Goal: Find specific page/section: Find specific page/section

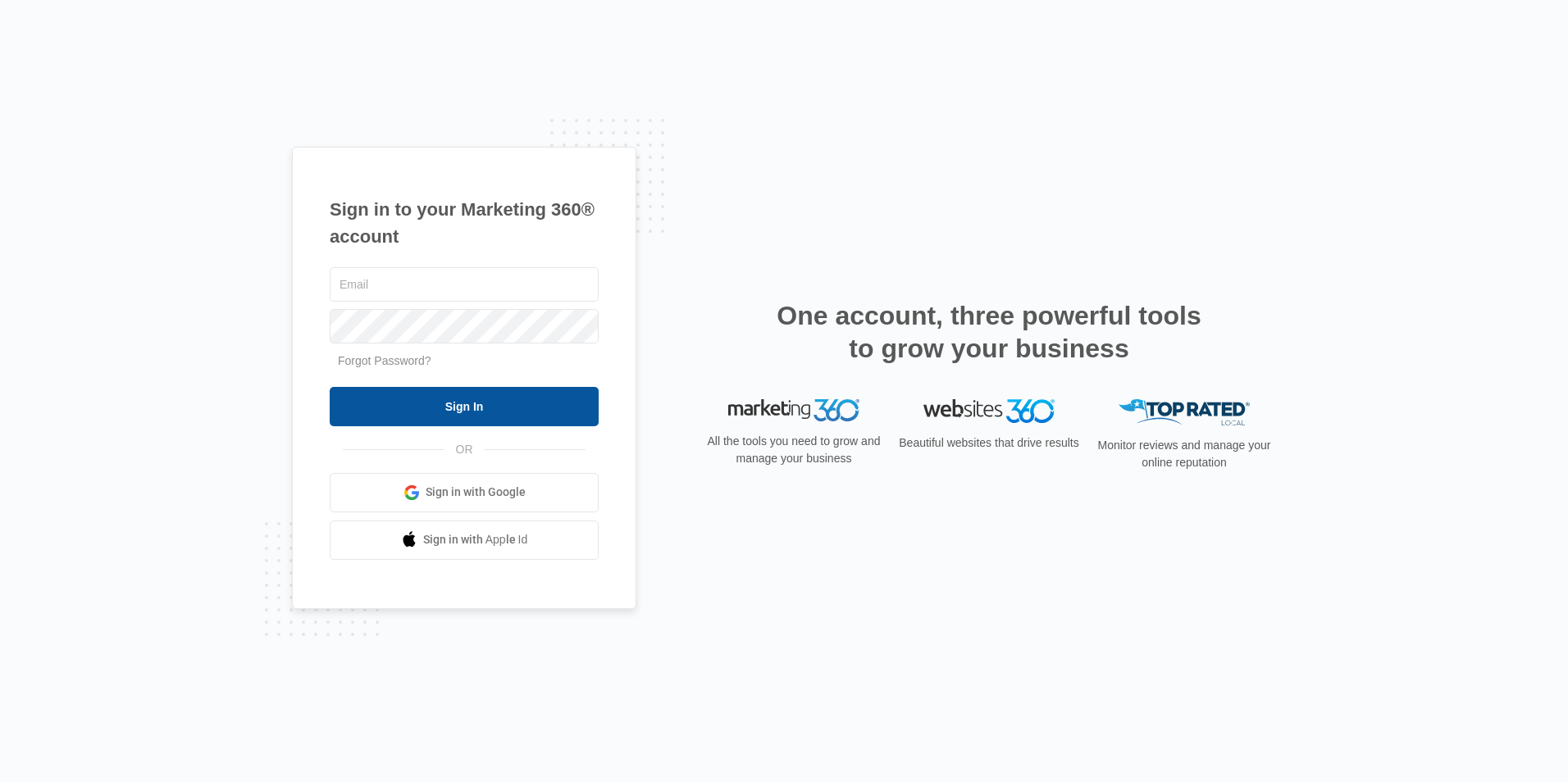
type input "[EMAIL_ADDRESS][DOMAIN_NAME]"
click at [458, 394] on input "Sign In" at bounding box center [463, 406] width 269 height 40
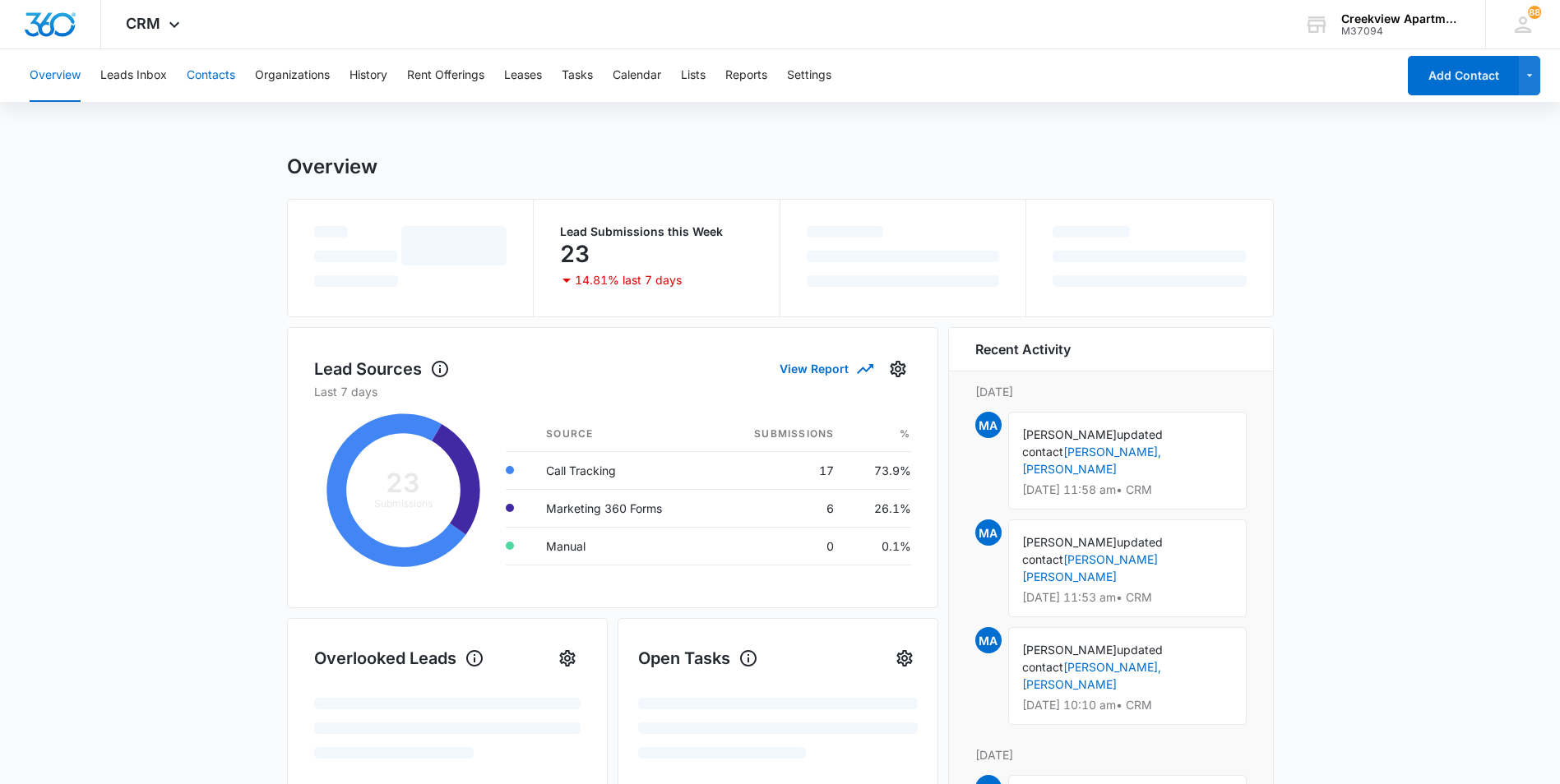
click at [207, 76] on button "Contacts" at bounding box center [210, 75] width 48 height 52
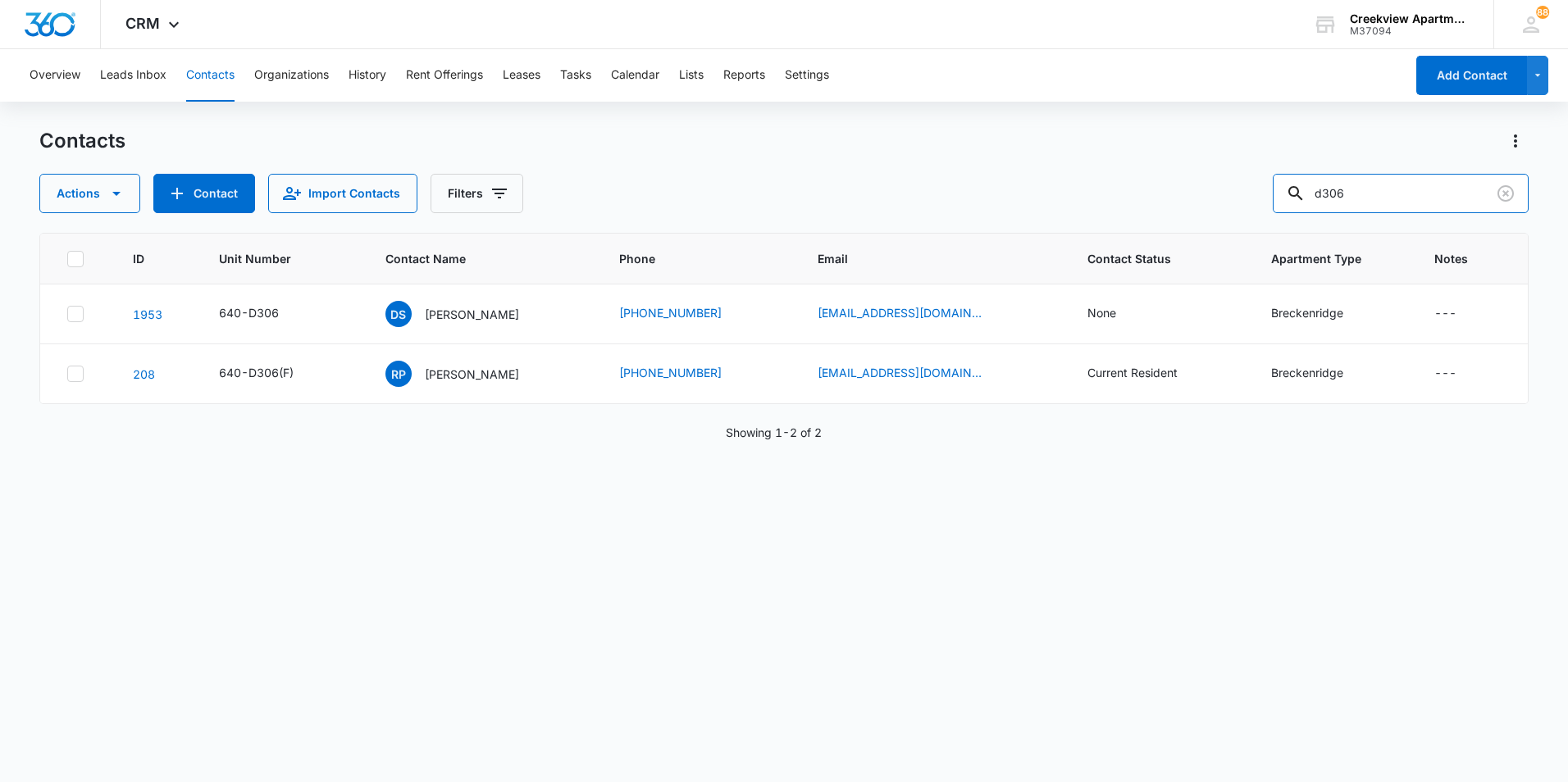
drag, startPoint x: 1396, startPoint y: 192, endPoint x: 1285, endPoint y: 182, distance: 111.4
click at [1285, 182] on div "Actions Contact Import Contacts Filters d306" at bounding box center [784, 193] width 1489 height 40
type input "l306"
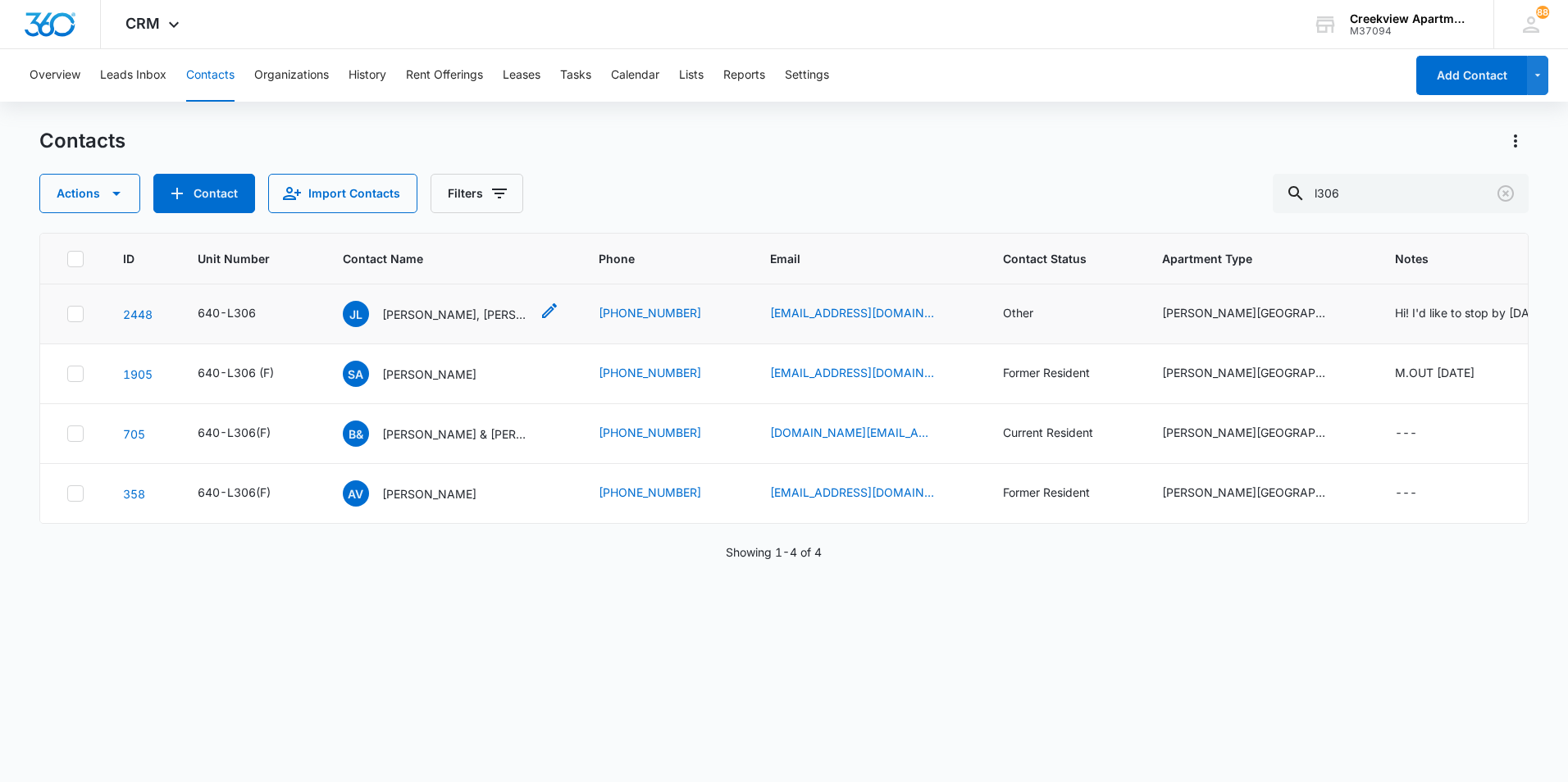
click at [417, 309] on p "[PERSON_NAME], [PERSON_NAME], [PERSON_NAME]" at bounding box center [456, 314] width 147 height 17
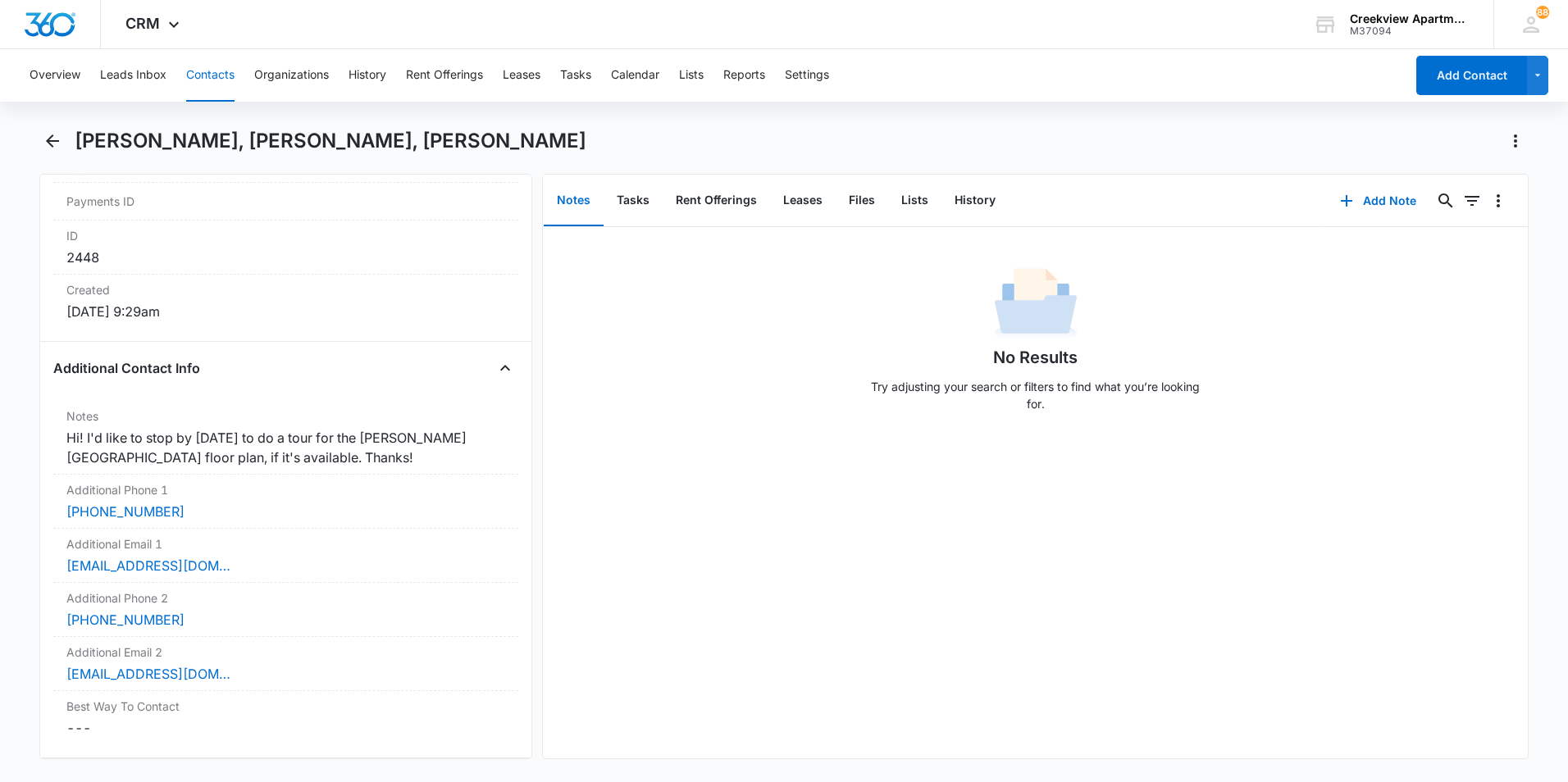
scroll to position [1148, 0]
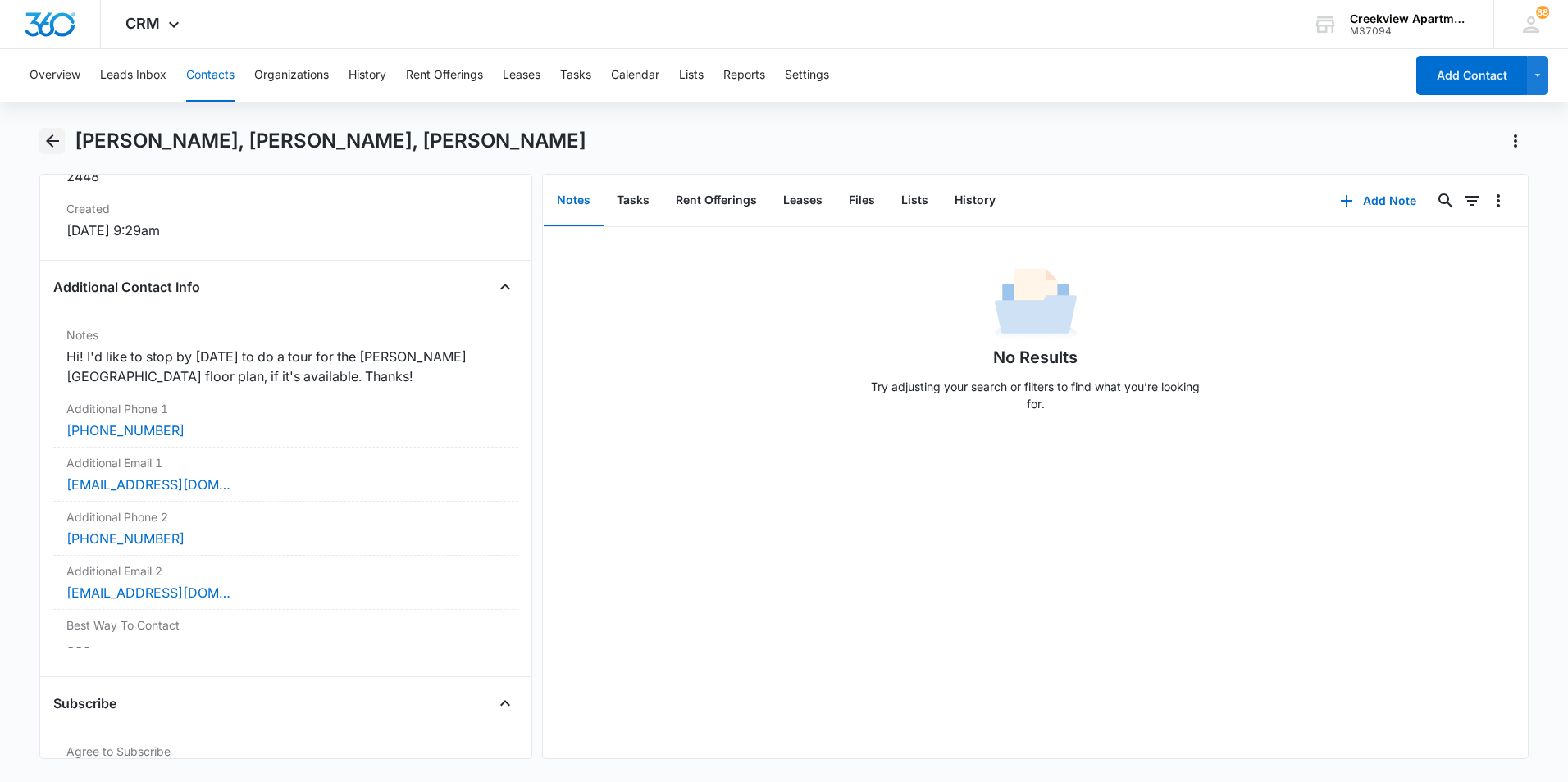
click at [54, 144] on icon "Back" at bounding box center [52, 141] width 19 height 19
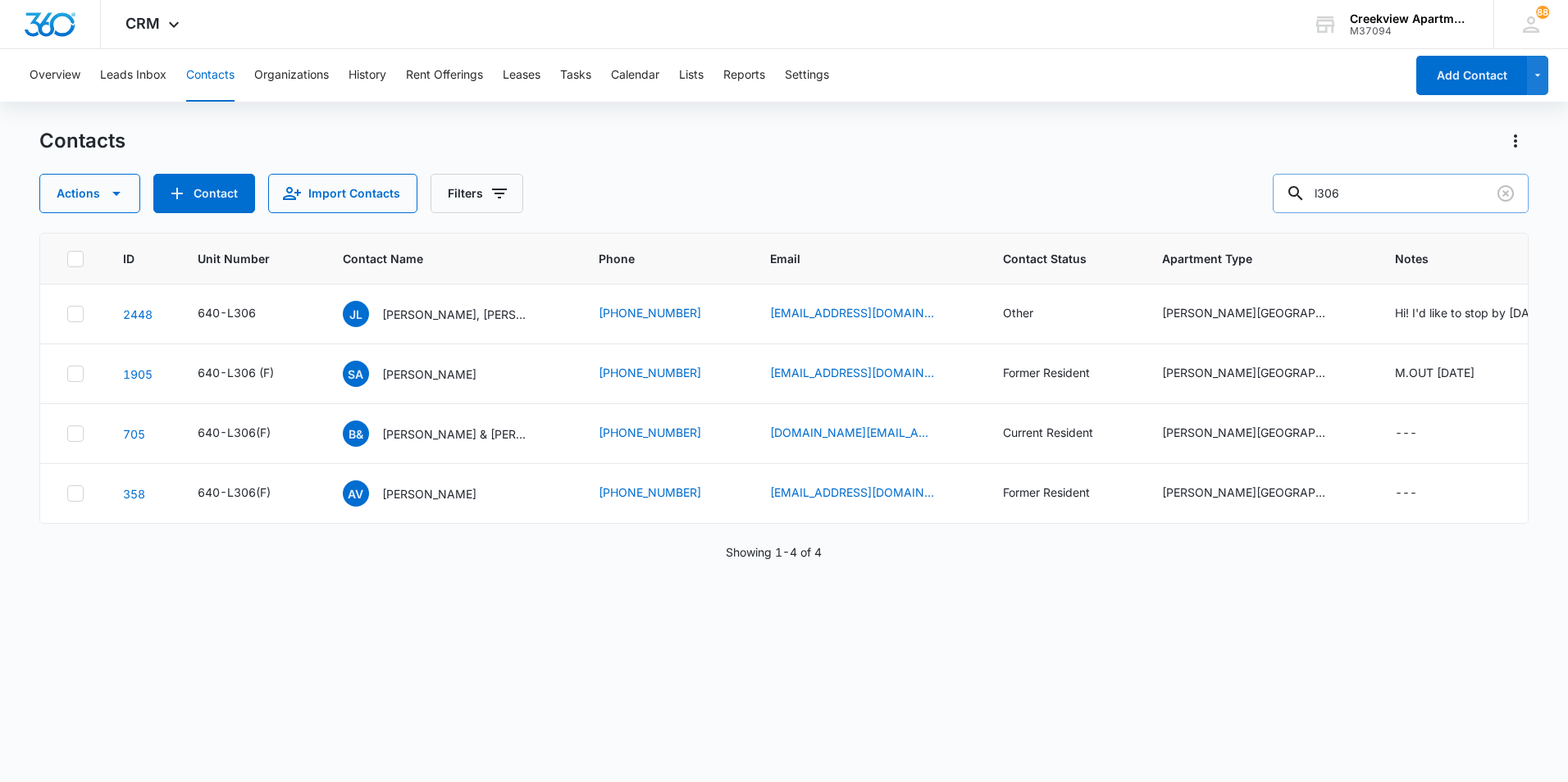
drag, startPoint x: 1386, startPoint y: 193, endPoint x: 1301, endPoint y: 206, distance: 86.0
click at [1301, 206] on div "l306" at bounding box center [1400, 193] width 256 height 40
type input "l103"
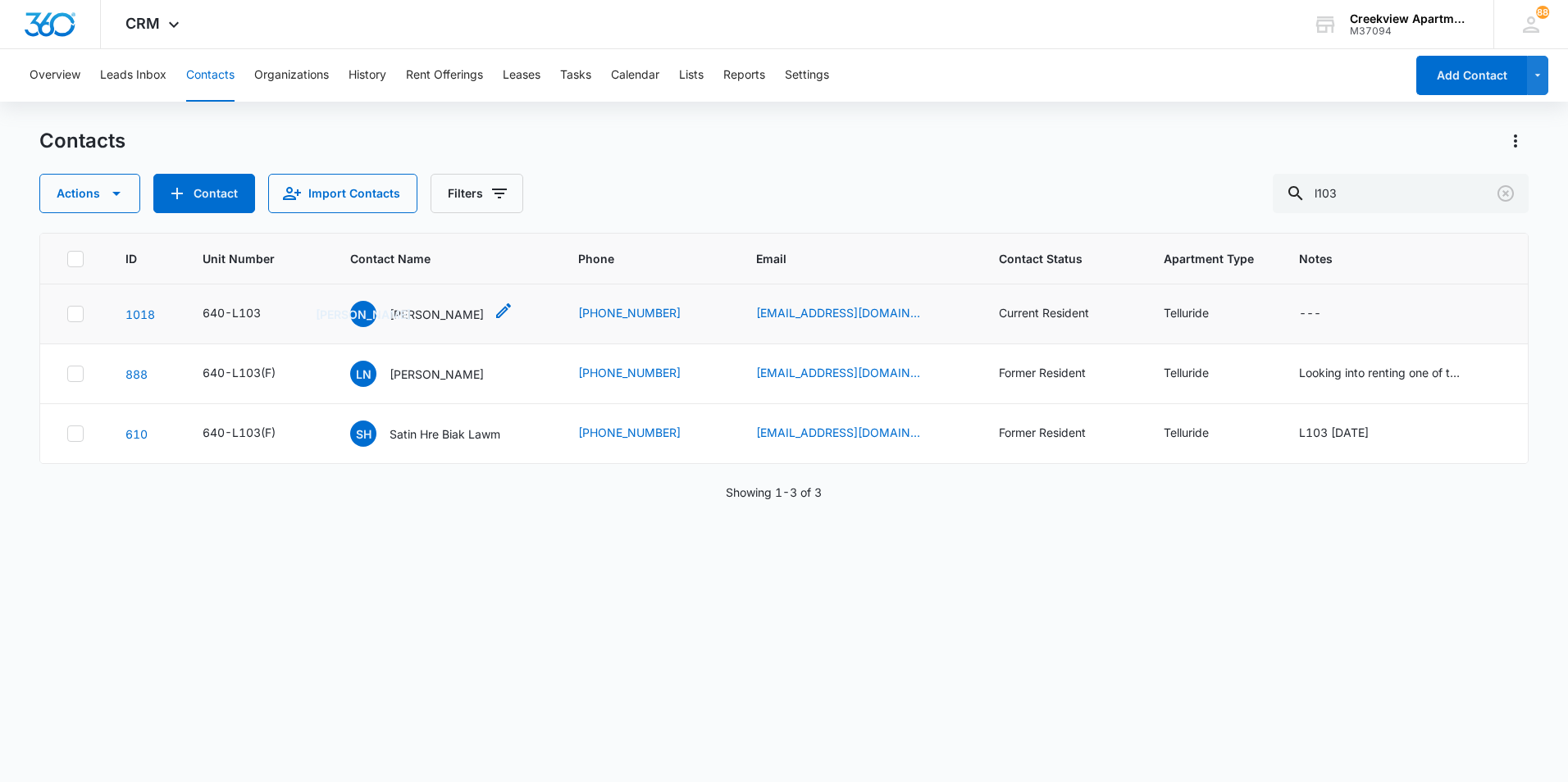
click at [484, 319] on p "[PERSON_NAME]" at bounding box center [436, 314] width 94 height 17
